Goal: Task Accomplishment & Management: Use online tool/utility

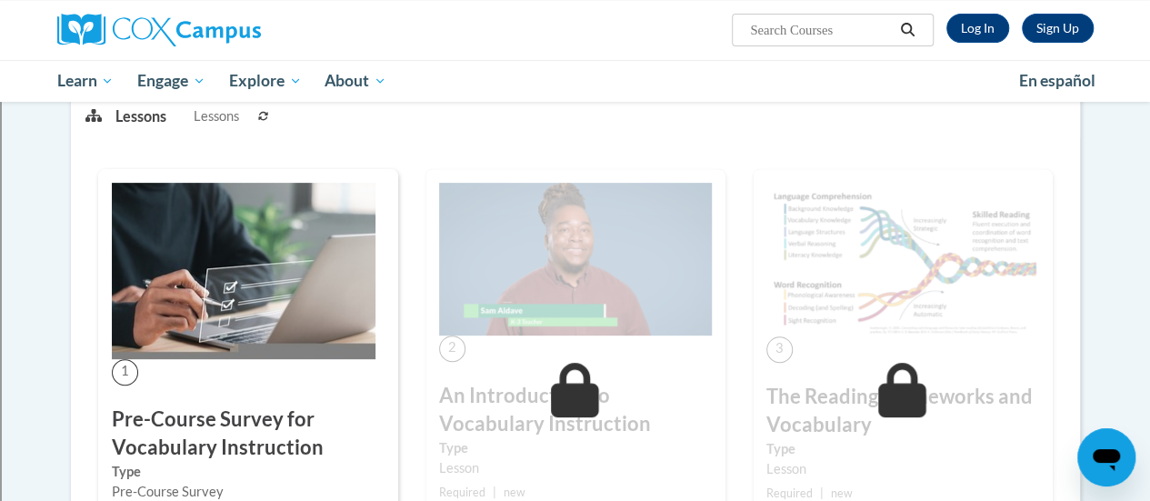
scroll to position [247, 0]
click at [965, 27] on link "Log In" at bounding box center [977, 28] width 63 height 29
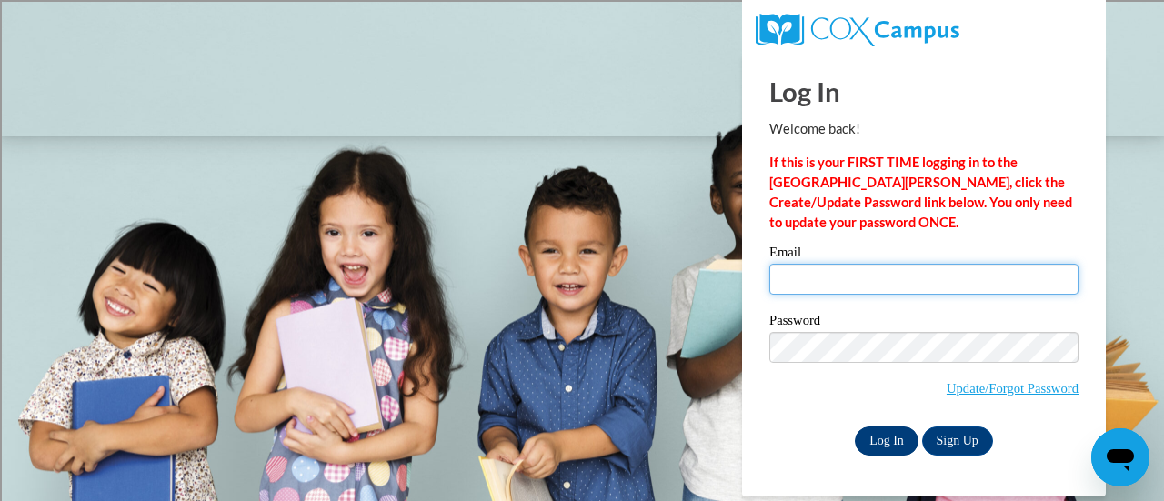
type input "wilscar@sdmfschools.org"
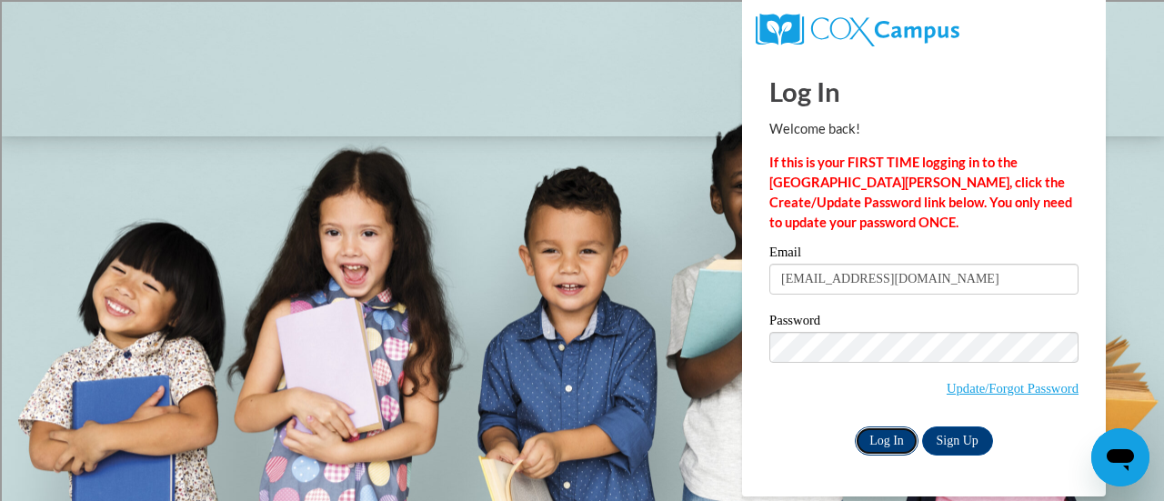
click at [884, 446] on input "Log In" at bounding box center [887, 440] width 64 height 29
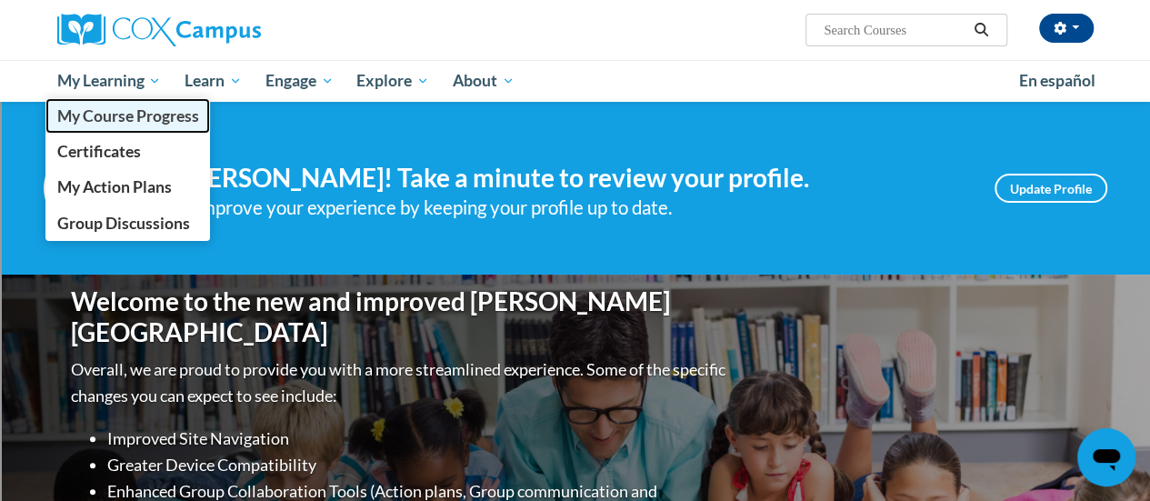
click at [113, 102] on link "My Course Progress" at bounding box center [127, 115] width 165 height 35
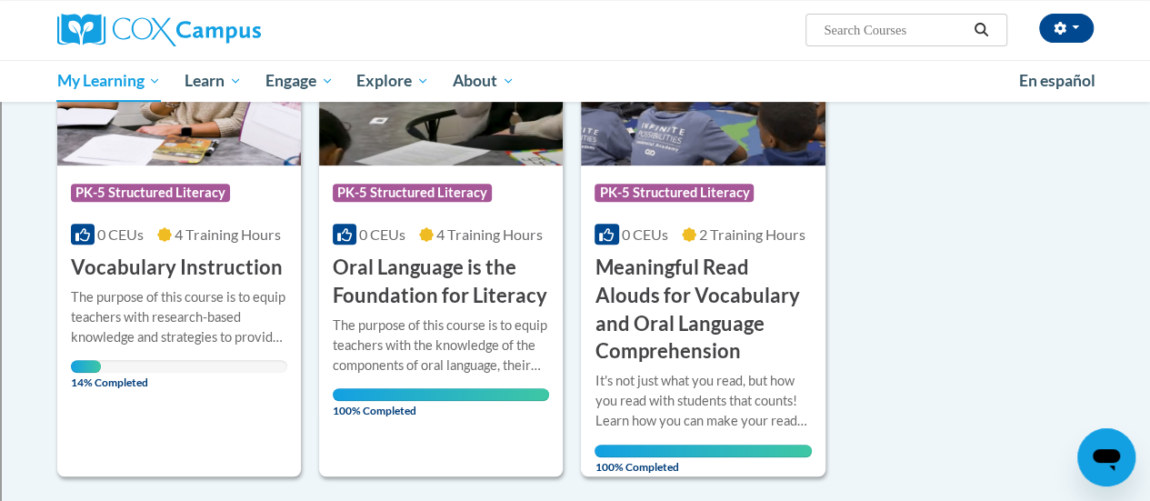
scroll to position [344, 0]
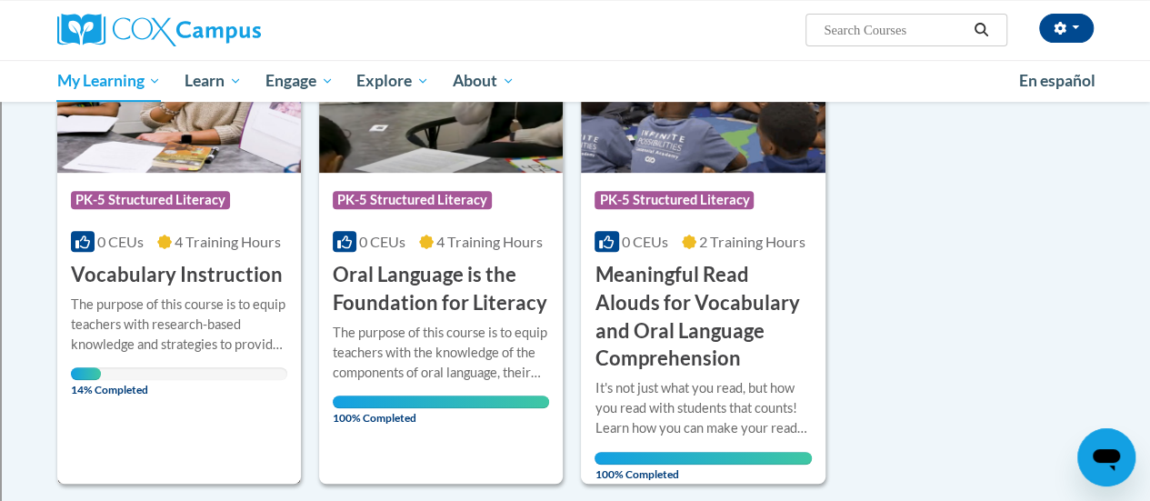
click at [175, 289] on div "More Info Open The purpose of this course is to equip teachers with research-ba…" at bounding box center [179, 341] width 244 height 105
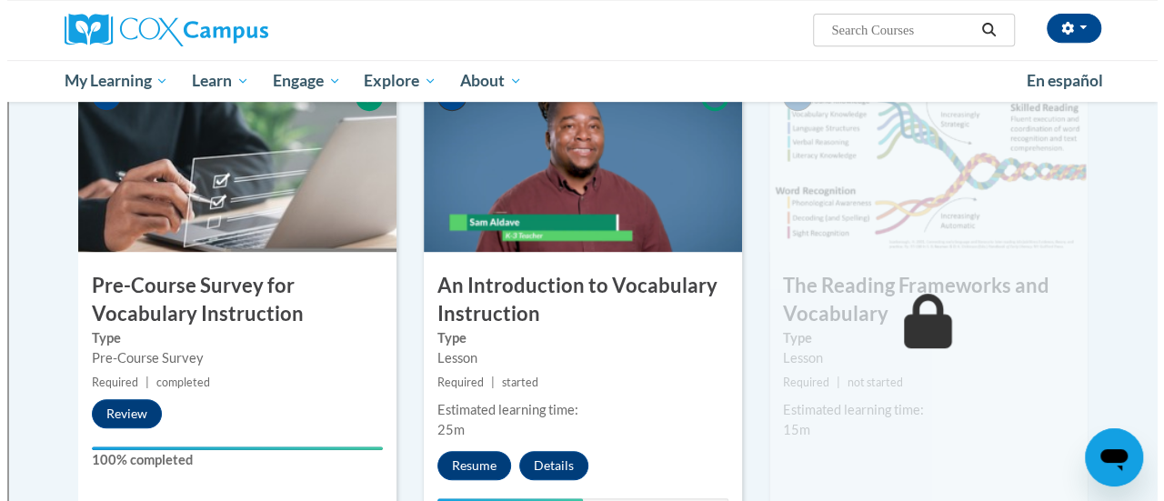
scroll to position [406, 0]
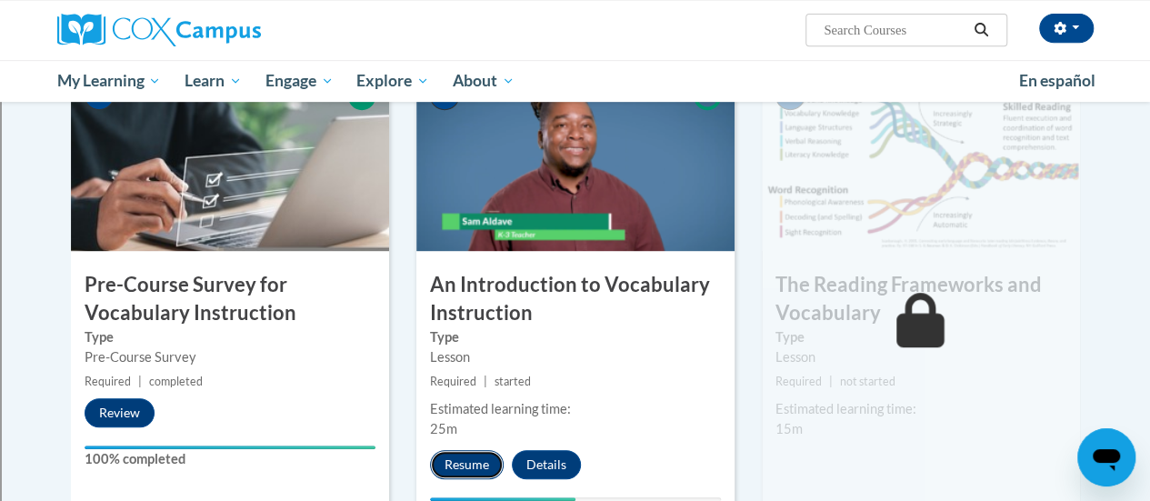
click at [478, 462] on button "Resume" at bounding box center [467, 464] width 74 height 29
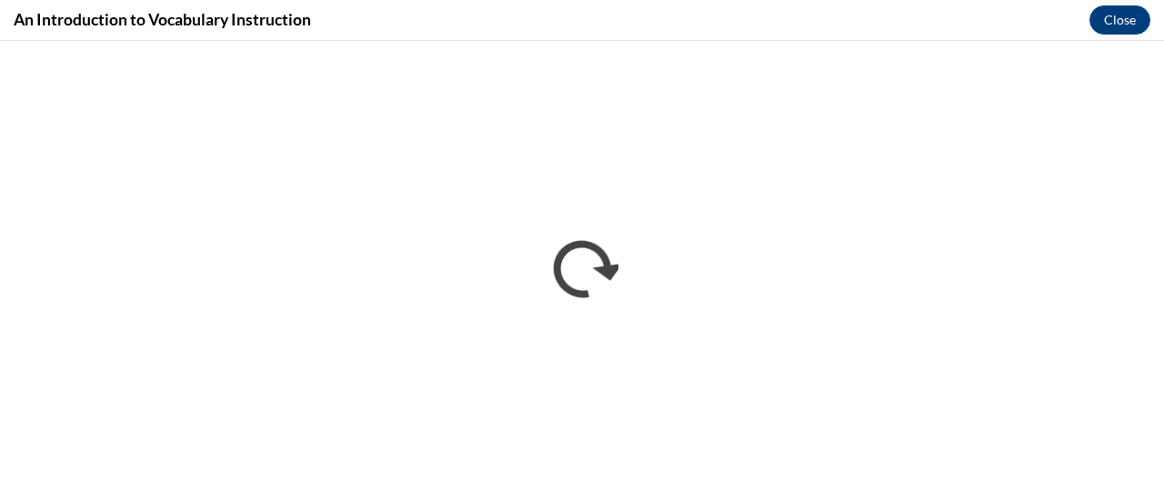
scroll to position [0, 0]
